Goal: Task Accomplishment & Management: Complete application form

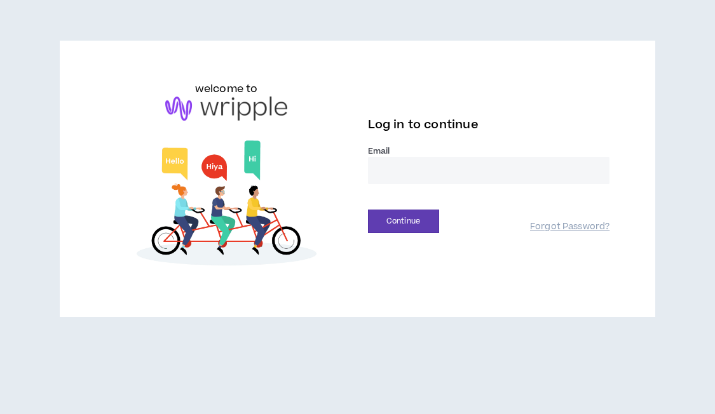
click at [415, 168] on input "email" at bounding box center [489, 170] width 242 height 27
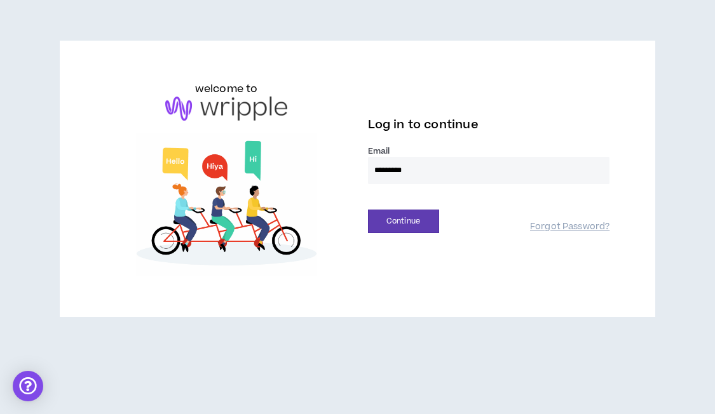
type input "**********"
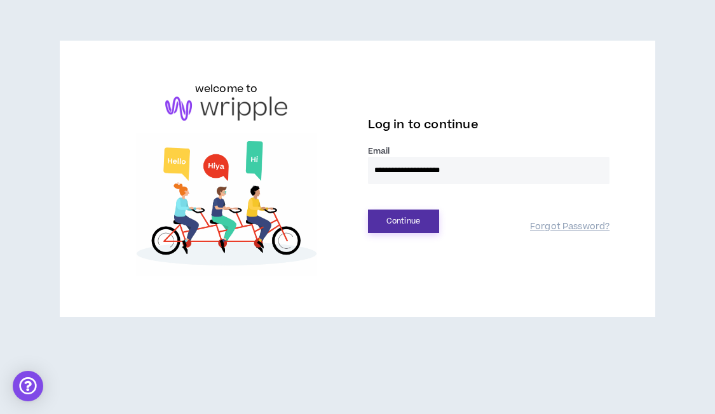
click at [402, 220] on button "Continue" at bounding box center [403, 222] width 71 height 24
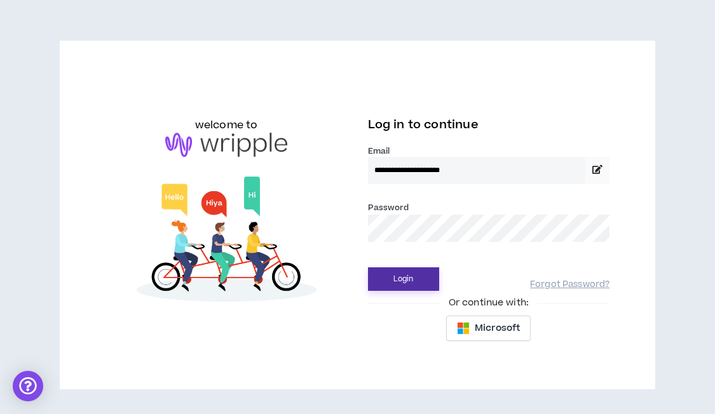
click at [412, 283] on button "Login" at bounding box center [403, 280] width 71 height 24
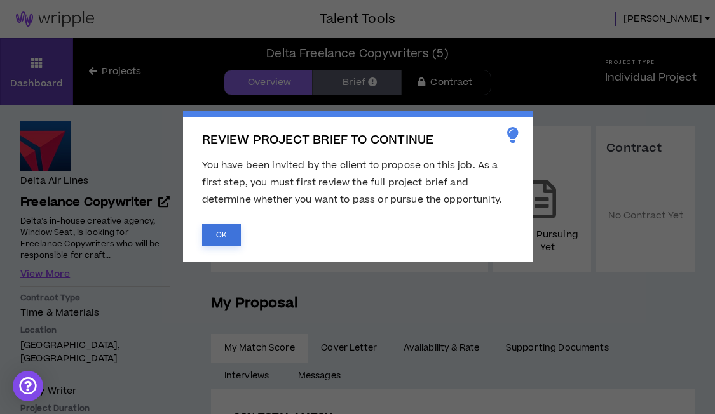
click at [219, 233] on button "OK" at bounding box center [221, 235] width 39 height 22
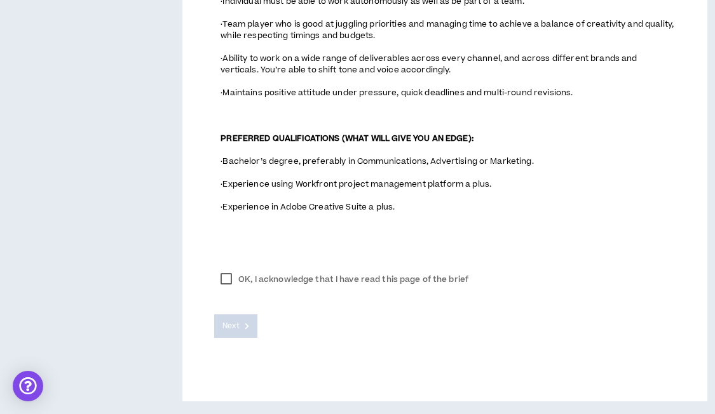
scroll to position [1062, 0]
click at [231, 278] on label "OK, I acknowledge that I have read this page of the brief" at bounding box center [344, 279] width 261 height 19
click at [238, 332] on span "Next" at bounding box center [230, 326] width 17 height 12
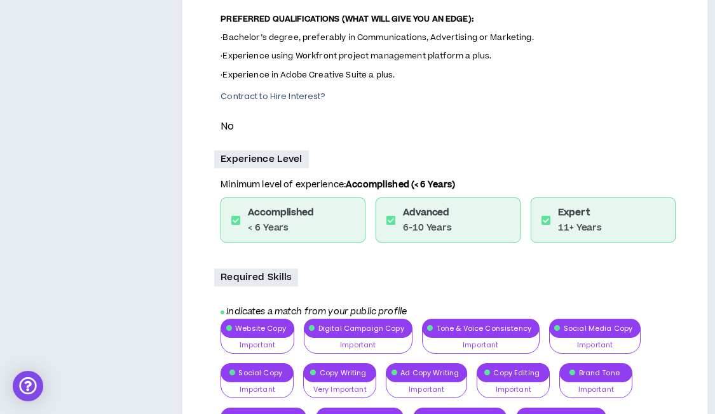
scroll to position [881, 0]
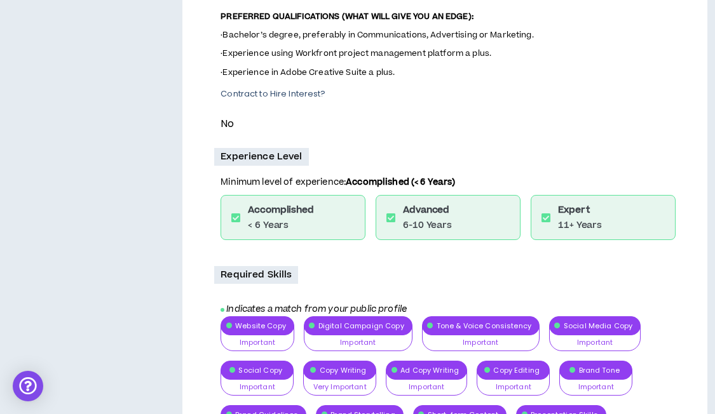
click at [557, 240] on div "Expert 11+ Years" at bounding box center [603, 217] width 145 height 45
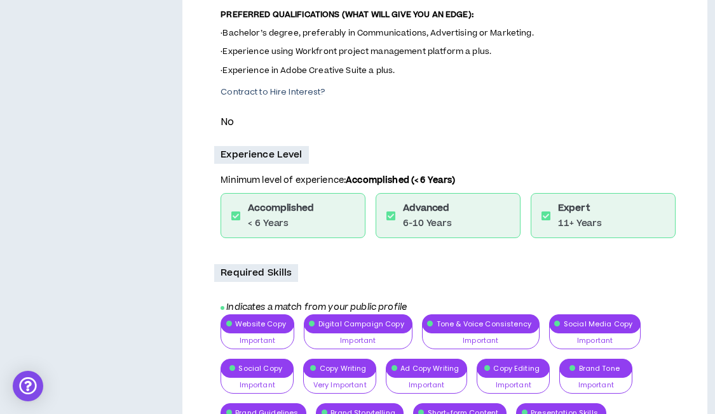
click at [545, 221] on icon at bounding box center [545, 216] width 9 height 10
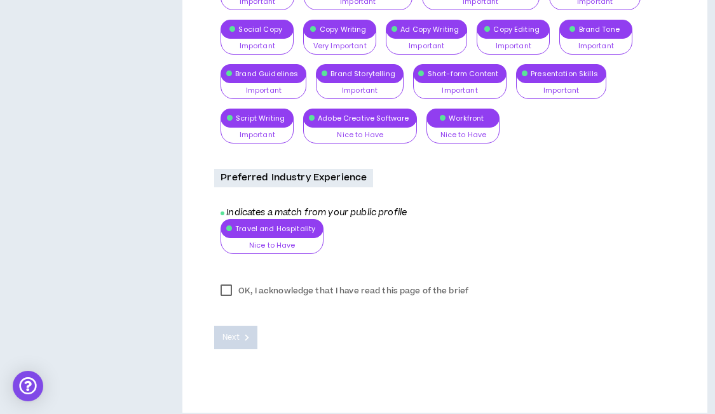
scroll to position [1242, 0]
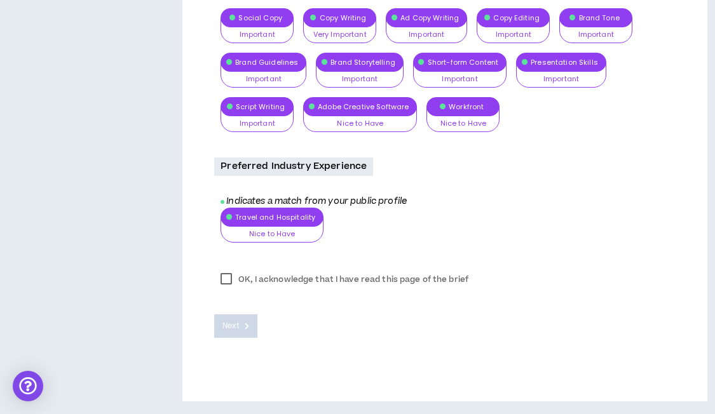
click at [222, 282] on label "OK, I acknowledge that I have read this page of the brief" at bounding box center [344, 279] width 261 height 19
click at [233, 326] on span "Next" at bounding box center [230, 326] width 17 height 12
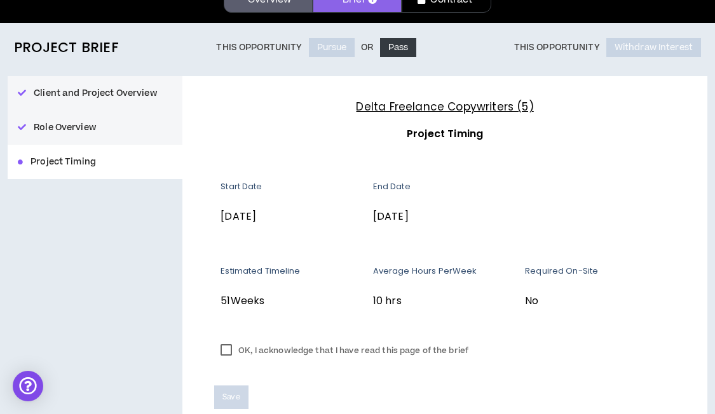
scroll to position [86, 0]
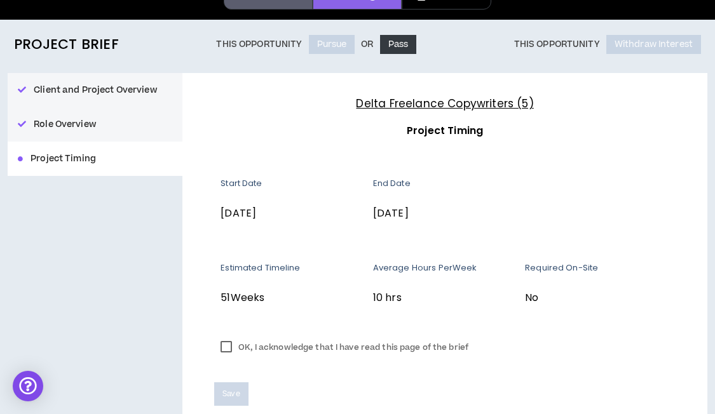
click at [225, 353] on label "OK, I acknowledge that I have read this page of the brief" at bounding box center [344, 347] width 261 height 19
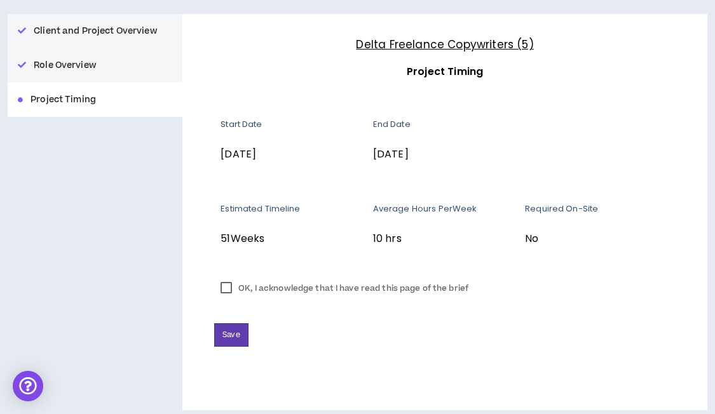
scroll to position [146, 0]
click at [238, 337] on span "Save" at bounding box center [230, 335] width 17 height 12
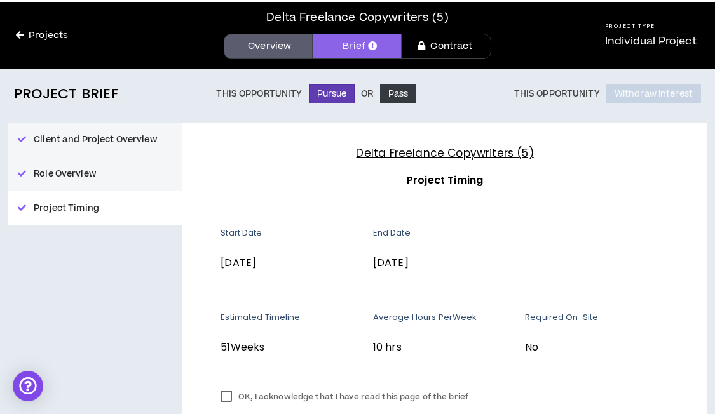
scroll to position [0, 0]
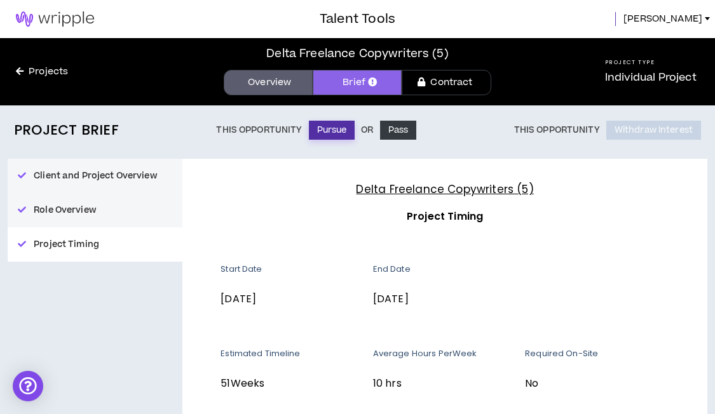
click at [331, 135] on button "Pursue" at bounding box center [332, 130] width 46 height 19
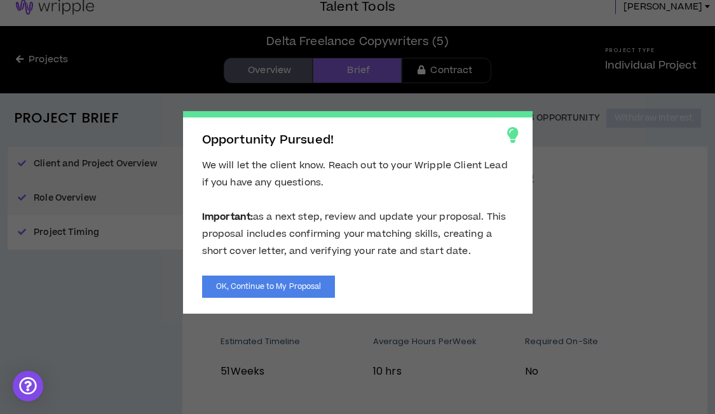
scroll to position [13, 0]
click at [280, 291] on button "OK, Continue to My Proposal" at bounding box center [268, 287] width 133 height 22
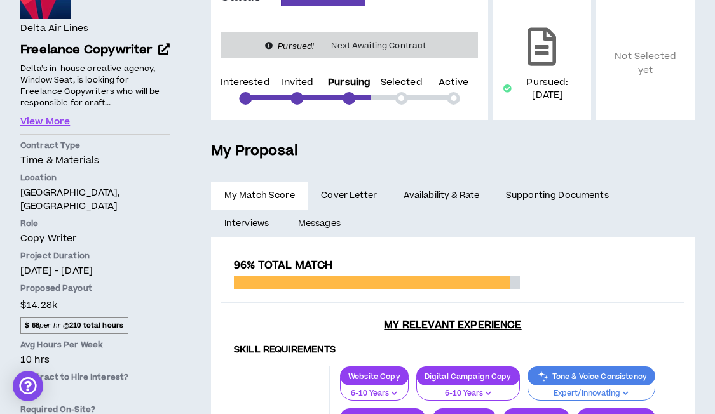
scroll to position [150, 0]
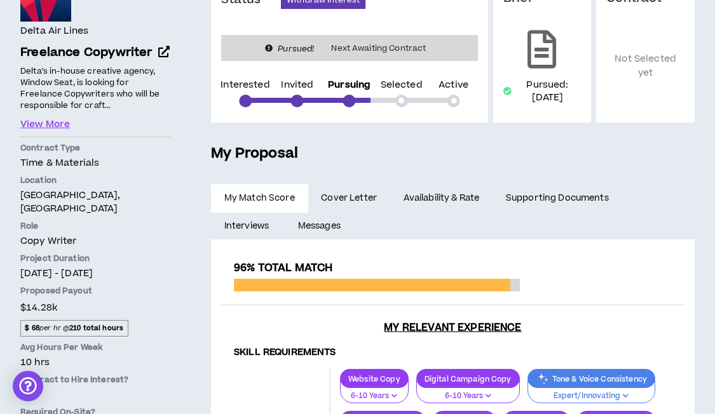
click at [347, 197] on span "Cover Letter" at bounding box center [349, 198] width 56 height 14
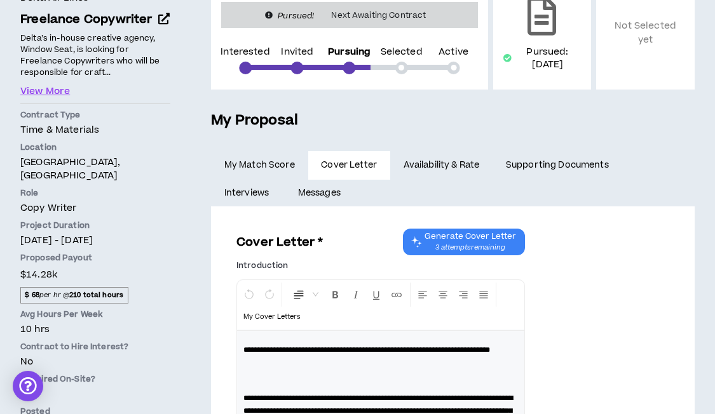
scroll to position [158, 0]
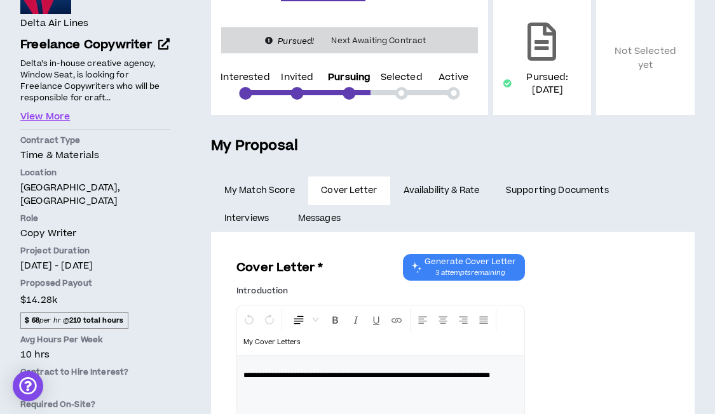
click at [435, 187] on link "Availability & Rate" at bounding box center [441, 191] width 102 height 28
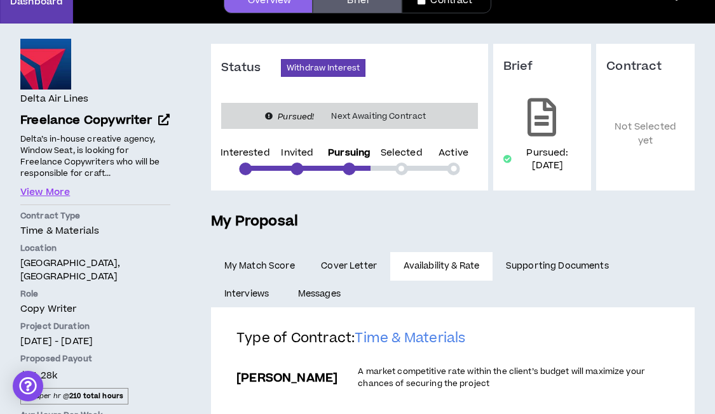
scroll to position [90, 0]
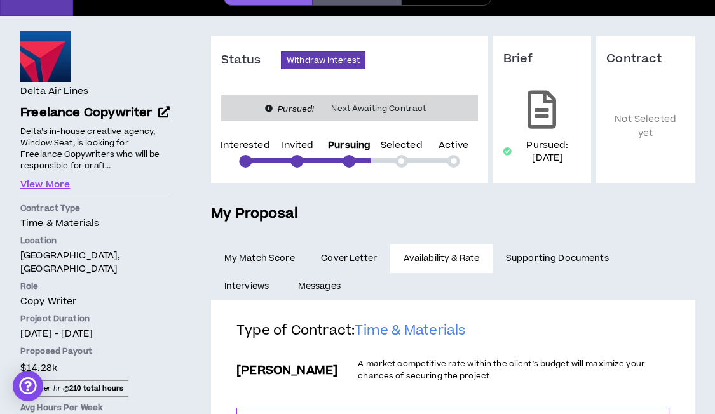
click at [575, 259] on link "Supporting Documents" at bounding box center [556, 259] width 129 height 28
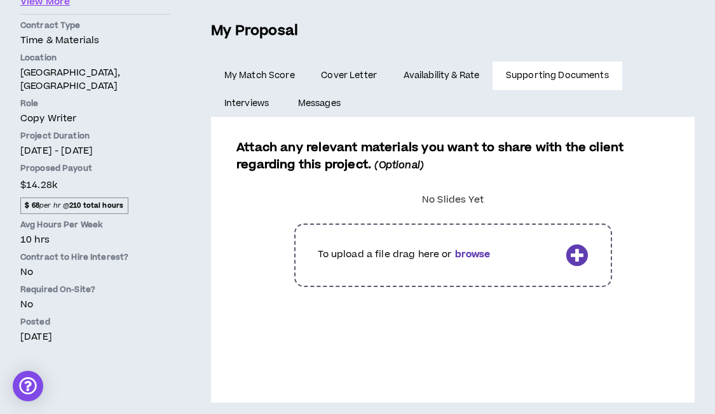
scroll to position [274, 0]
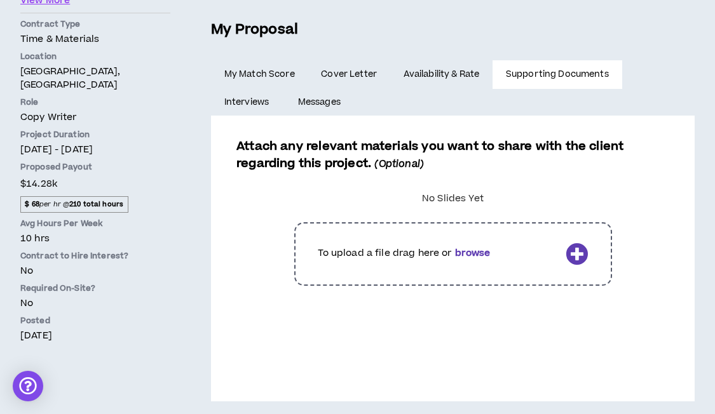
click at [476, 251] on label at bounding box center [452, 254] width 407 height 83
click at [0, 0] on input "file" at bounding box center [0, 0] width 0 height 0
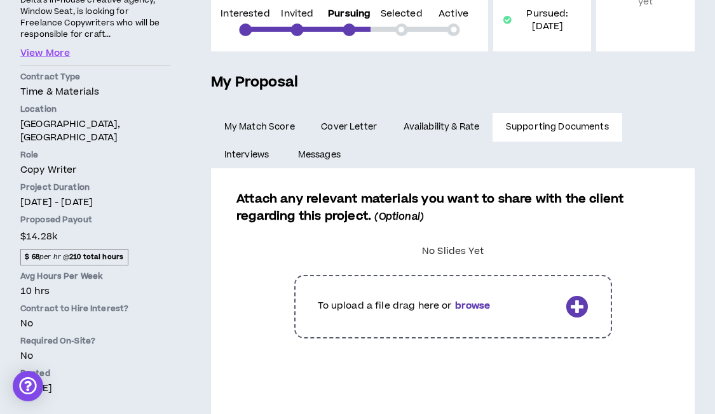
scroll to position [224, 0]
